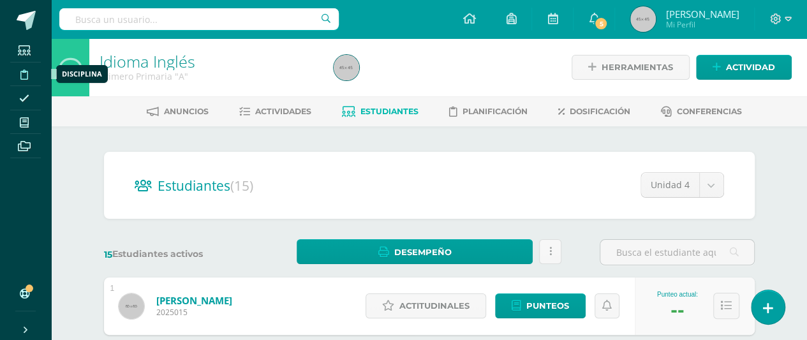
click at [27, 73] on icon at bounding box center [24, 75] width 8 height 10
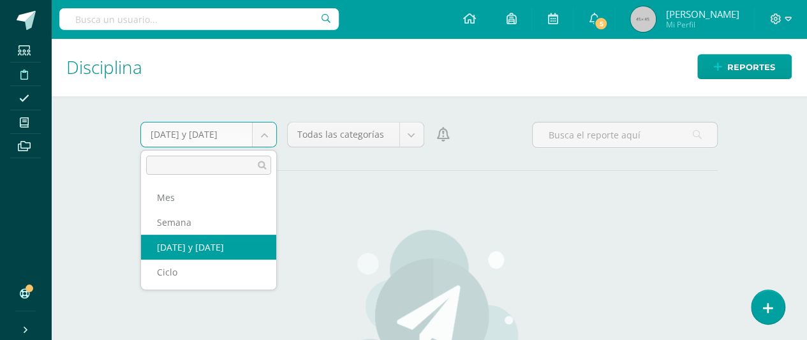
click at [263, 137] on body "Estudiantes Disciplina Asistencia Mis cursos Archivos Soporte Centro de ayuda Ú…" at bounding box center [403, 170] width 807 height 340
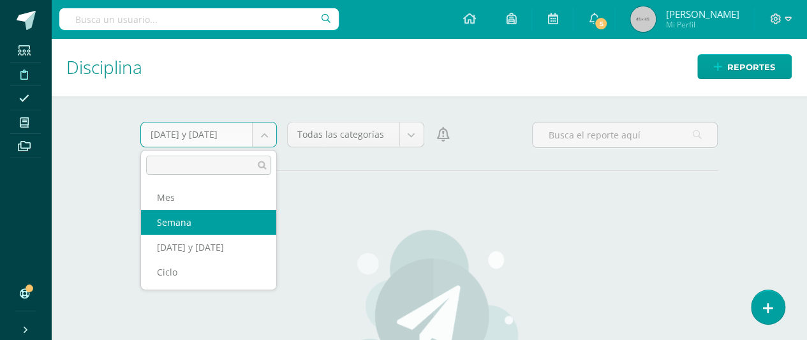
select select "week"
click at [266, 136] on body "Estudiantes Disciplina Asistencia Mis cursos Archivos Soporte Centro de ayuda Ú…" at bounding box center [403, 170] width 807 height 340
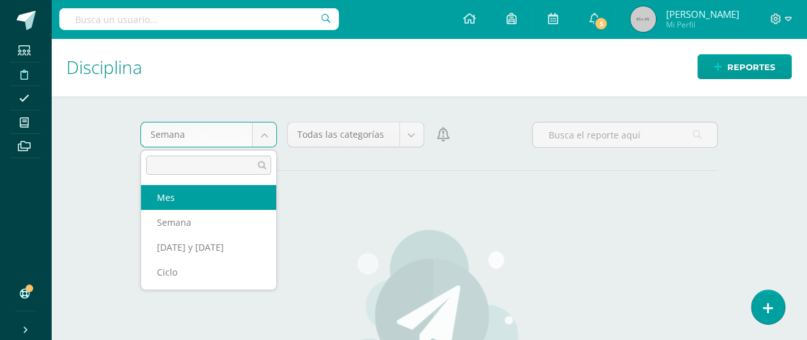
select select "month"
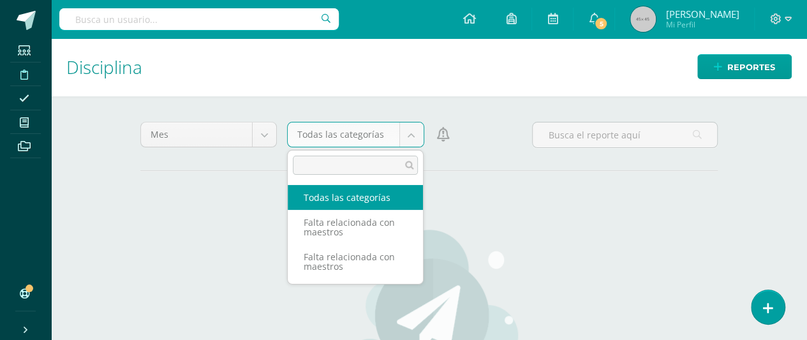
click at [406, 136] on body "Estudiantes Disciplina Asistencia Mis cursos Archivos Soporte Centro de ayuda Ú…" at bounding box center [403, 170] width 807 height 340
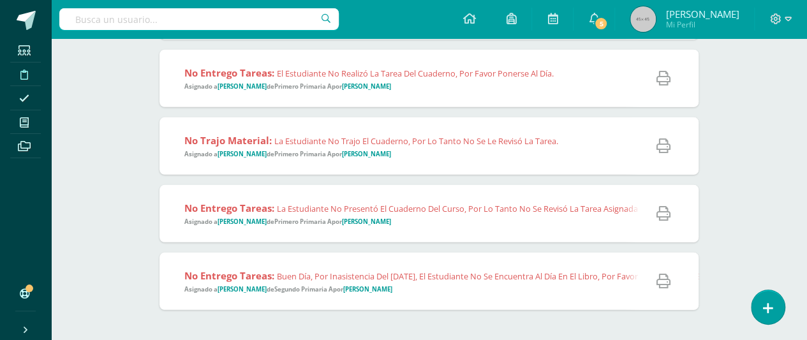
scroll to position [1638, 0]
